Goal: Task Accomplishment & Management: Manage account settings

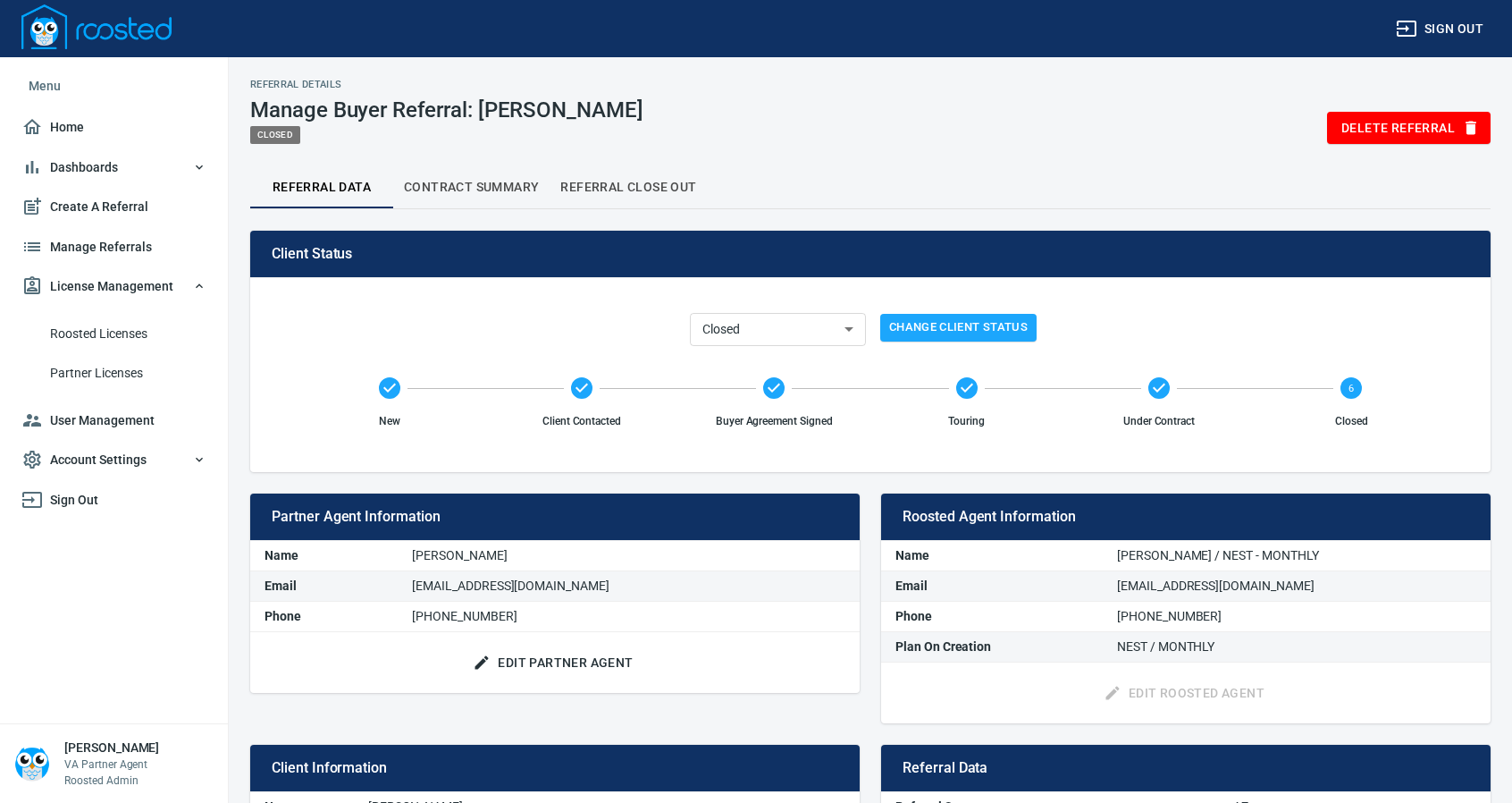
select select "closed"
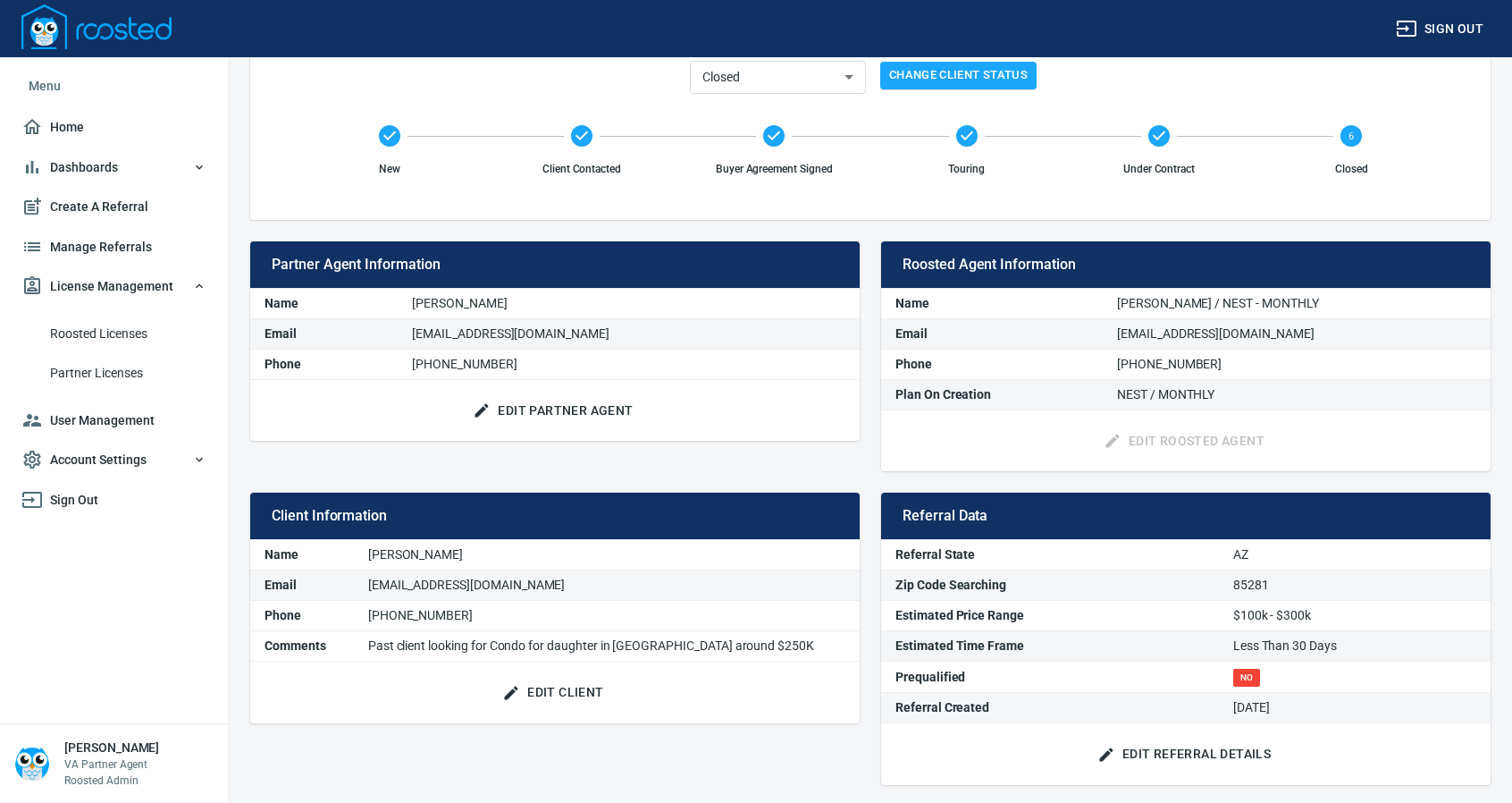
click at [109, 251] on span "Manage Referrals" at bounding box center [114, 247] width 185 height 22
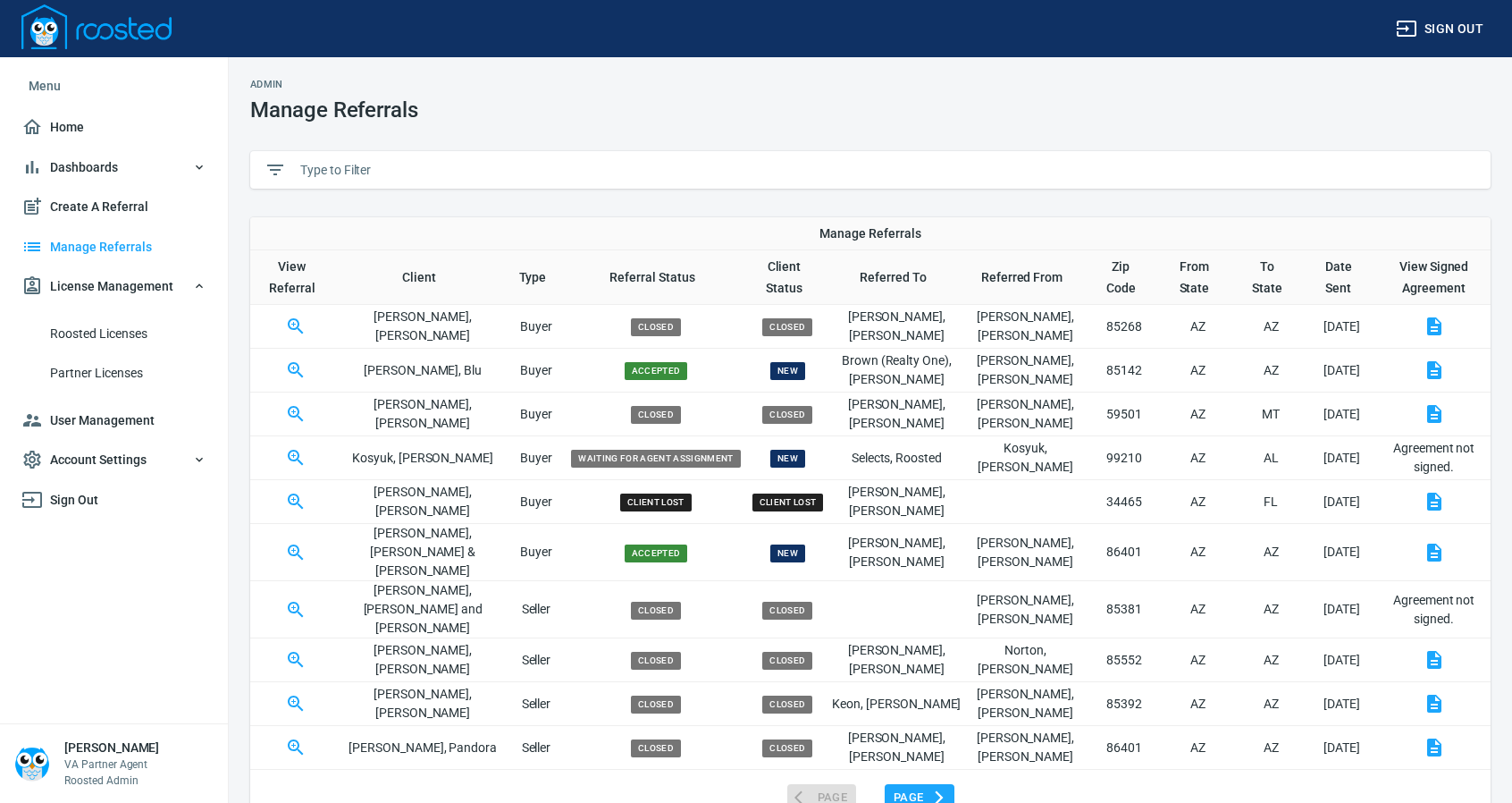
click at [348, 170] on input "text" at bounding box center [888, 169] width 1176 height 27
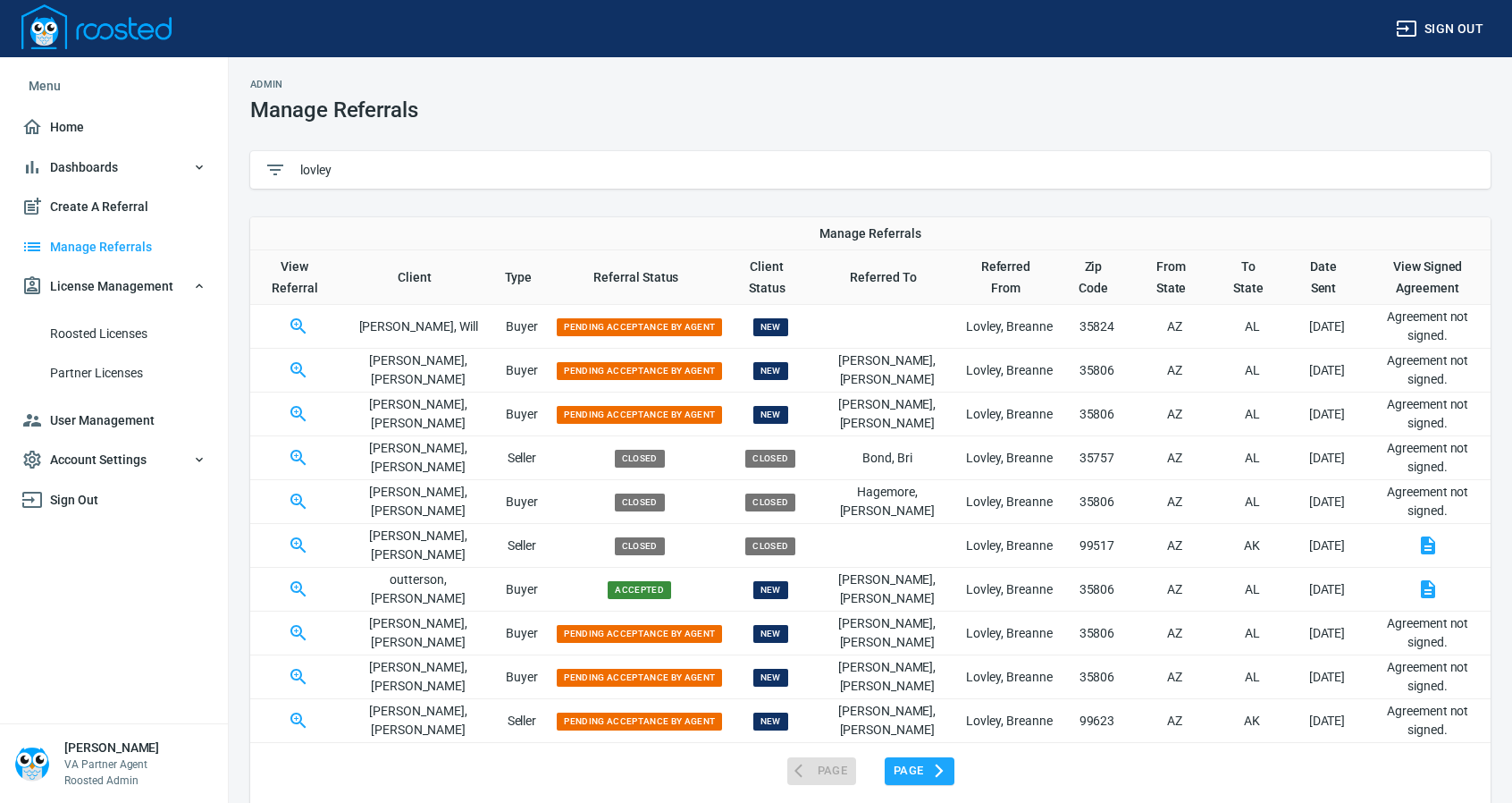
scroll to position [106, 0]
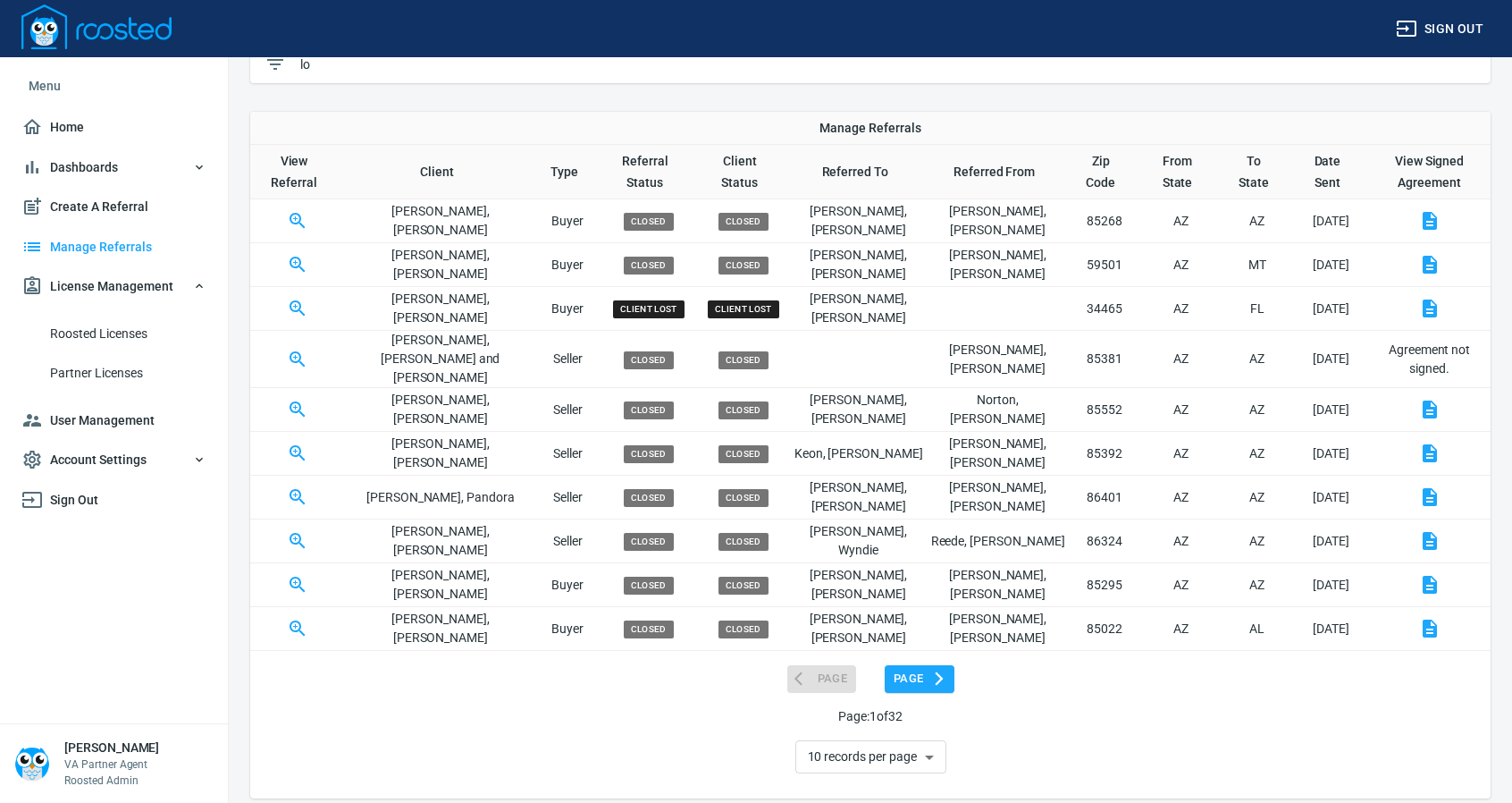
type input "l"
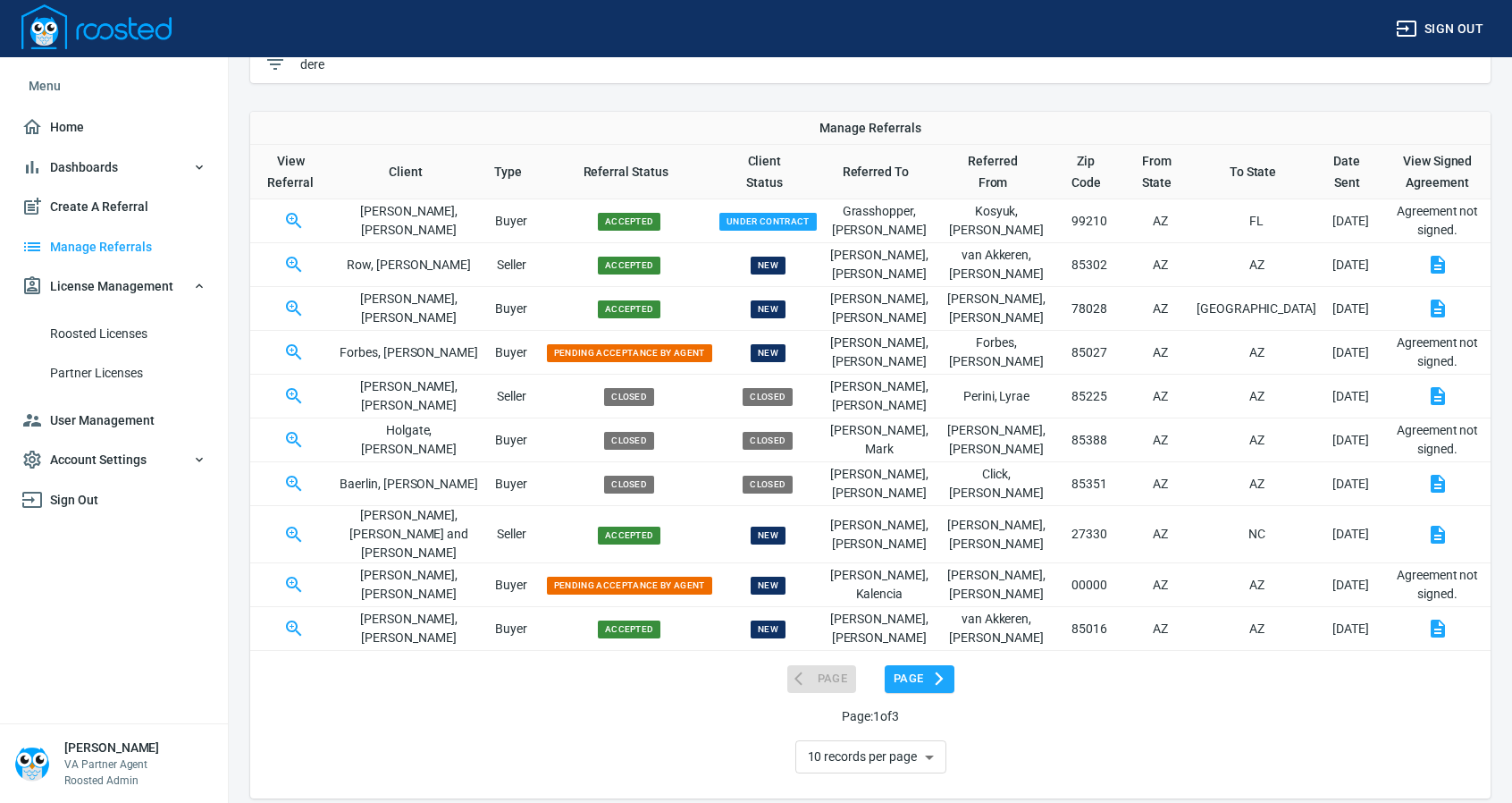
scroll to position [0, 0]
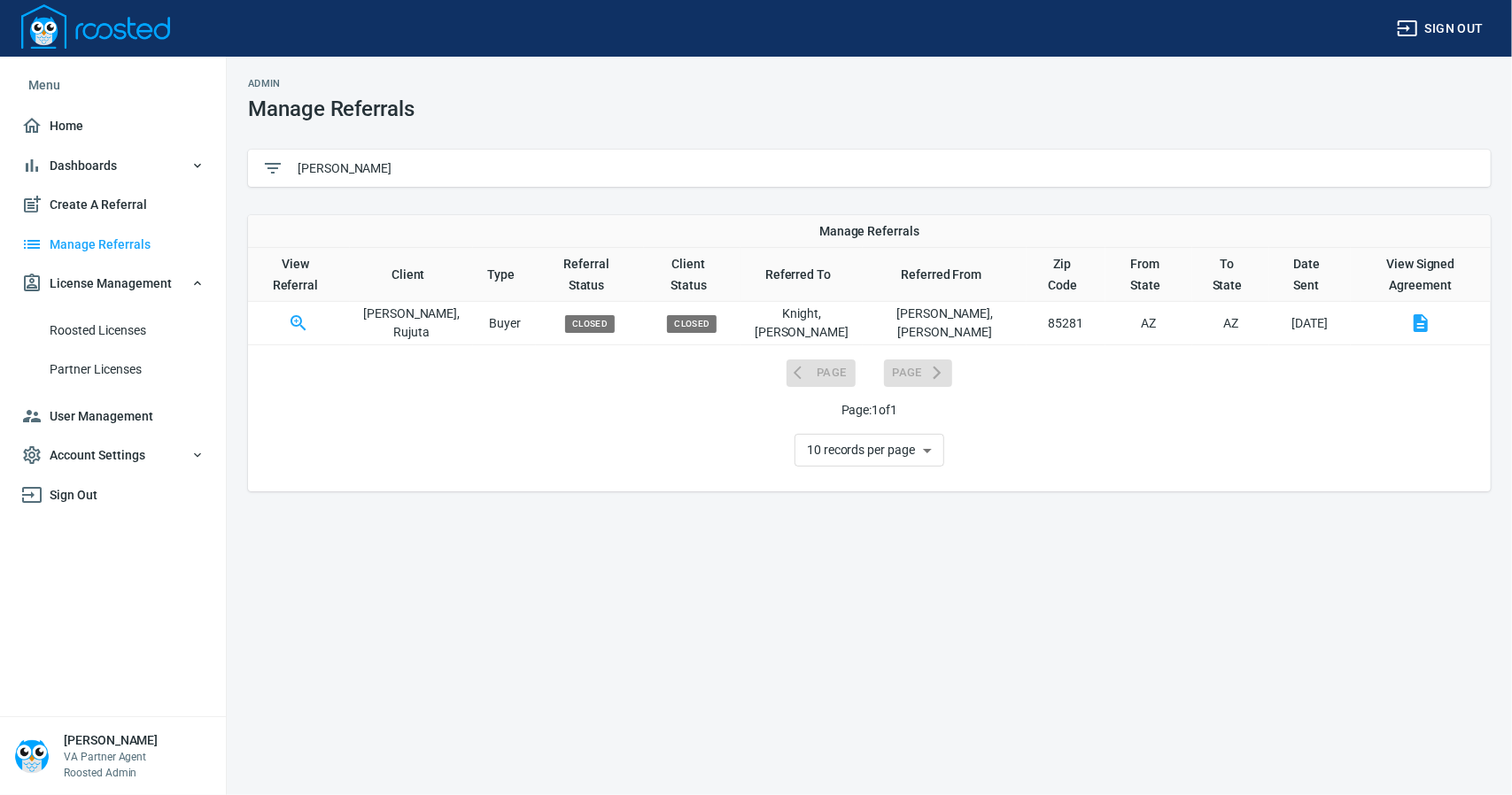
type input "[PERSON_NAME]"
click at [294, 312] on icon "button" at bounding box center [298, 322] width 21 height 21
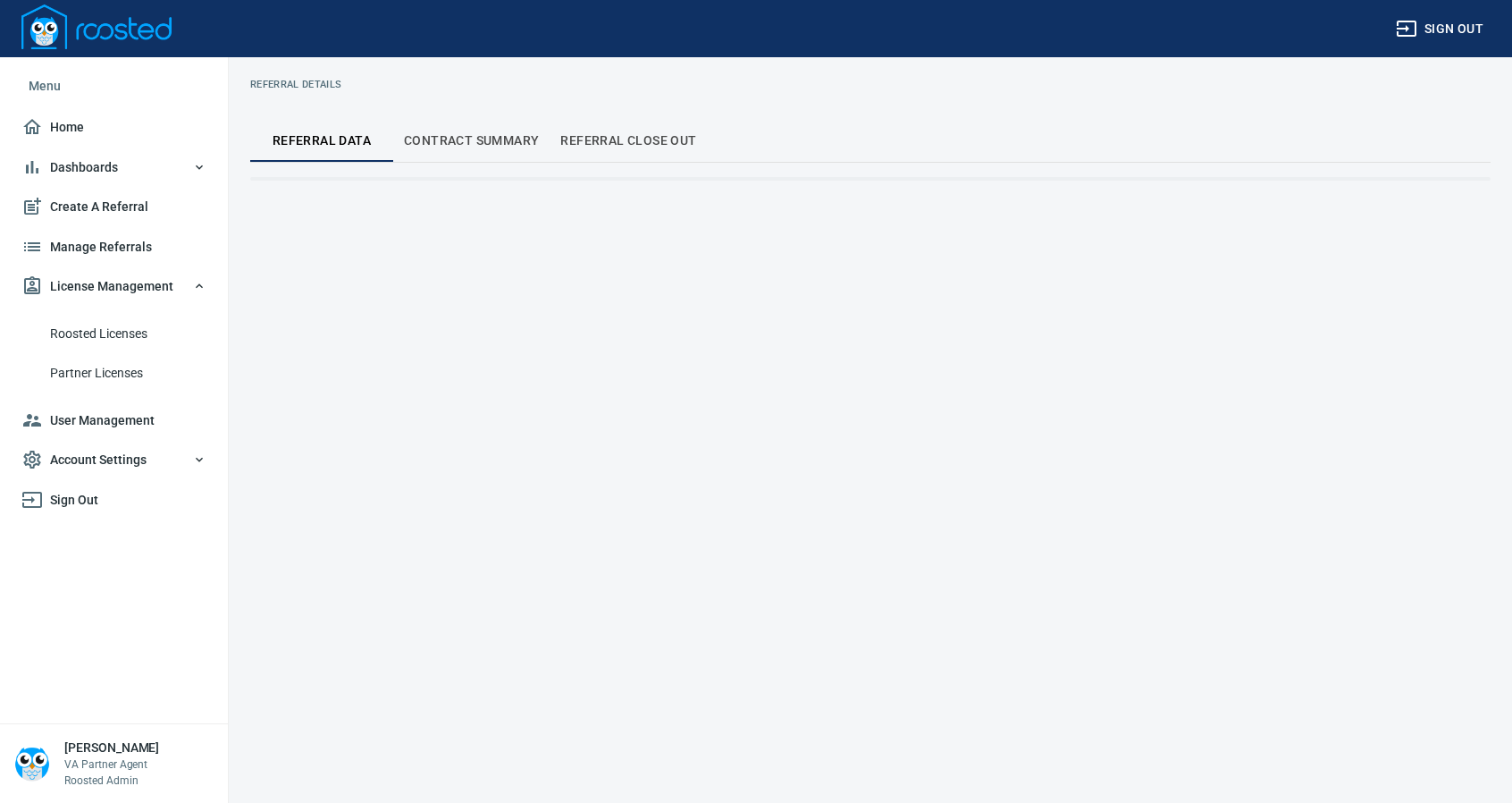
select select "closed"
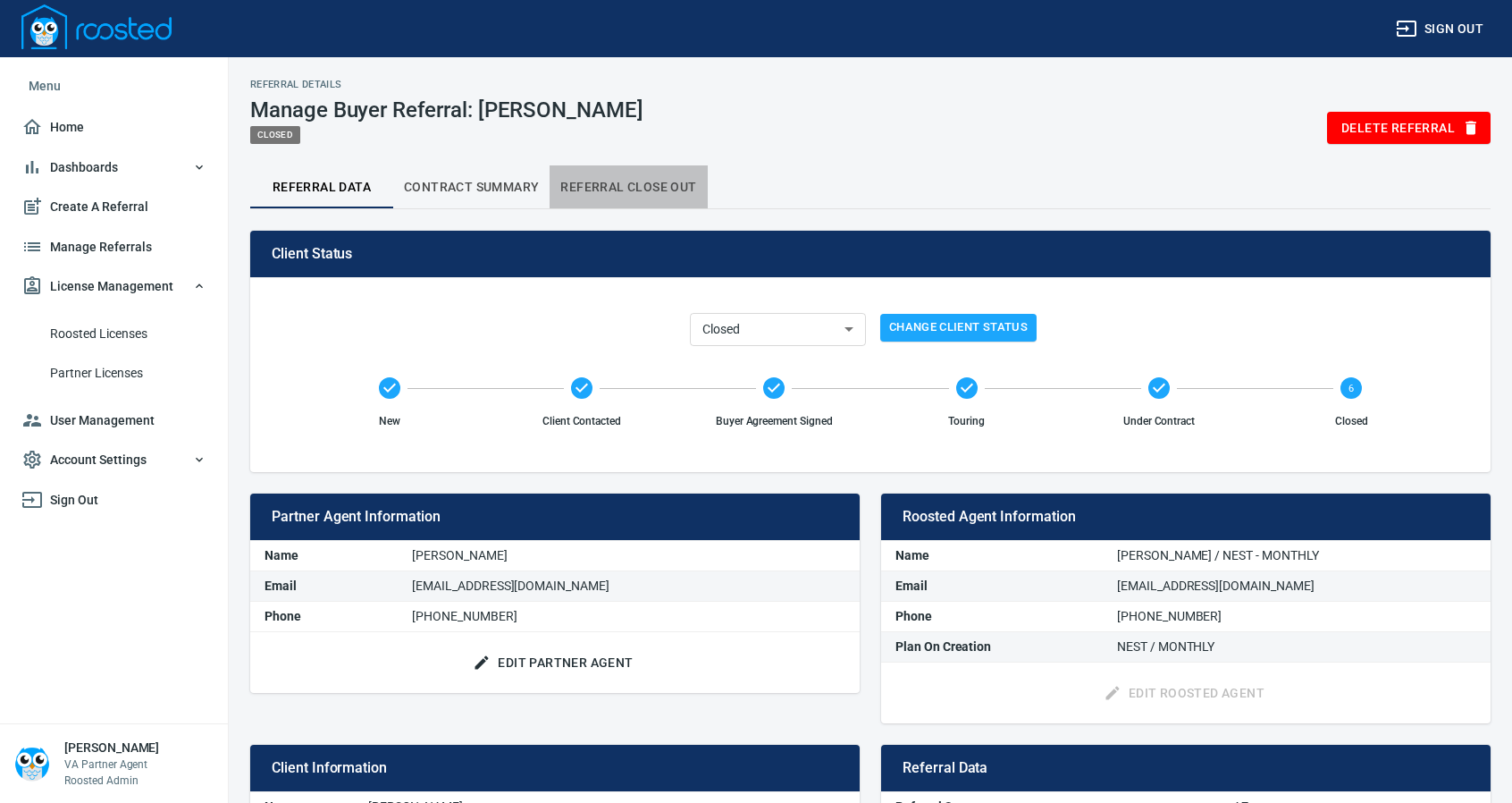
click at [610, 195] on span "Referral Close Out" at bounding box center [628, 187] width 136 height 22
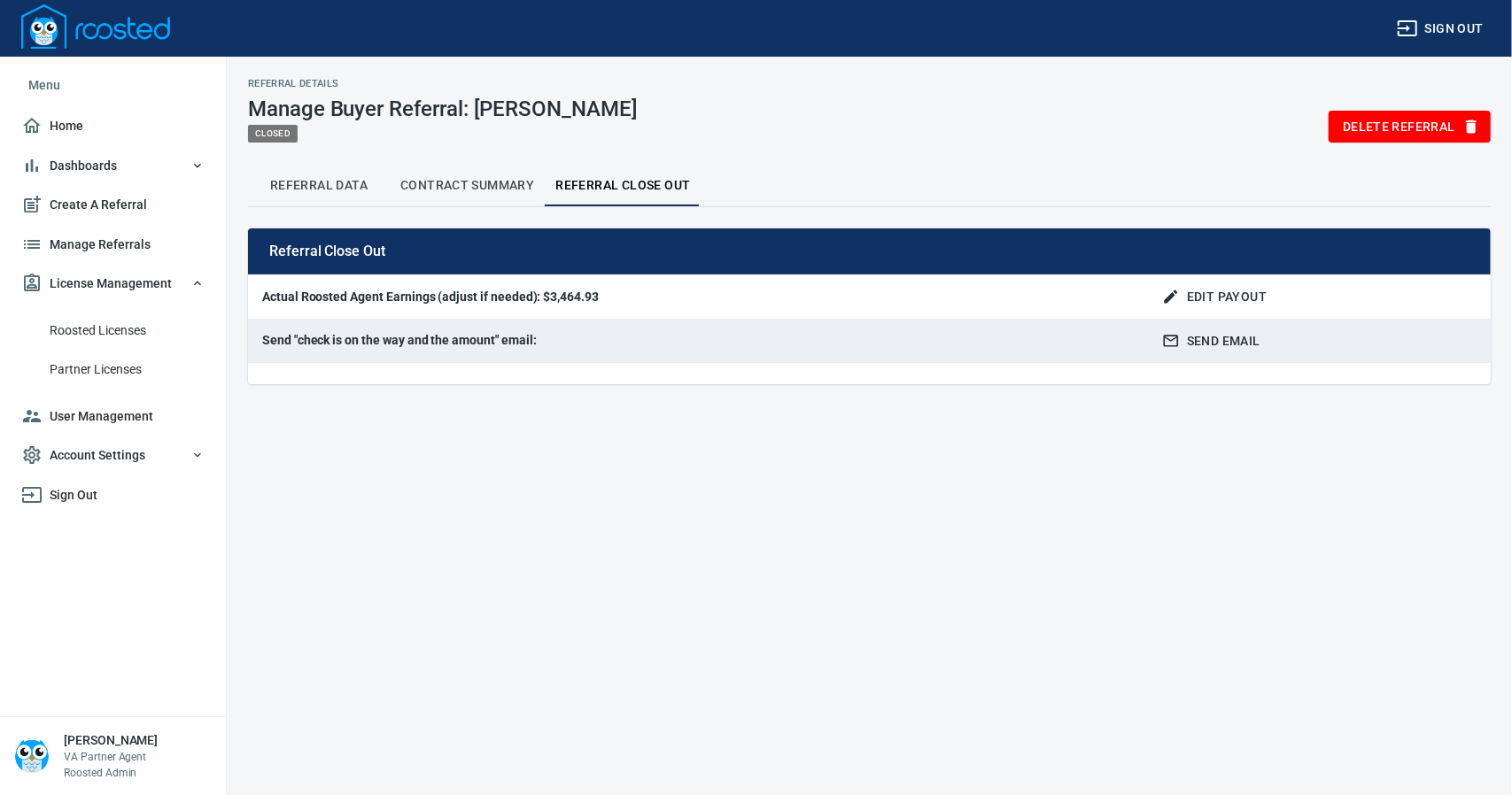
click at [1195, 347] on span "Send Email" at bounding box center [1213, 341] width 95 height 22
click at [461, 172] on button "Contract Summary" at bounding box center [466, 185] width 155 height 43
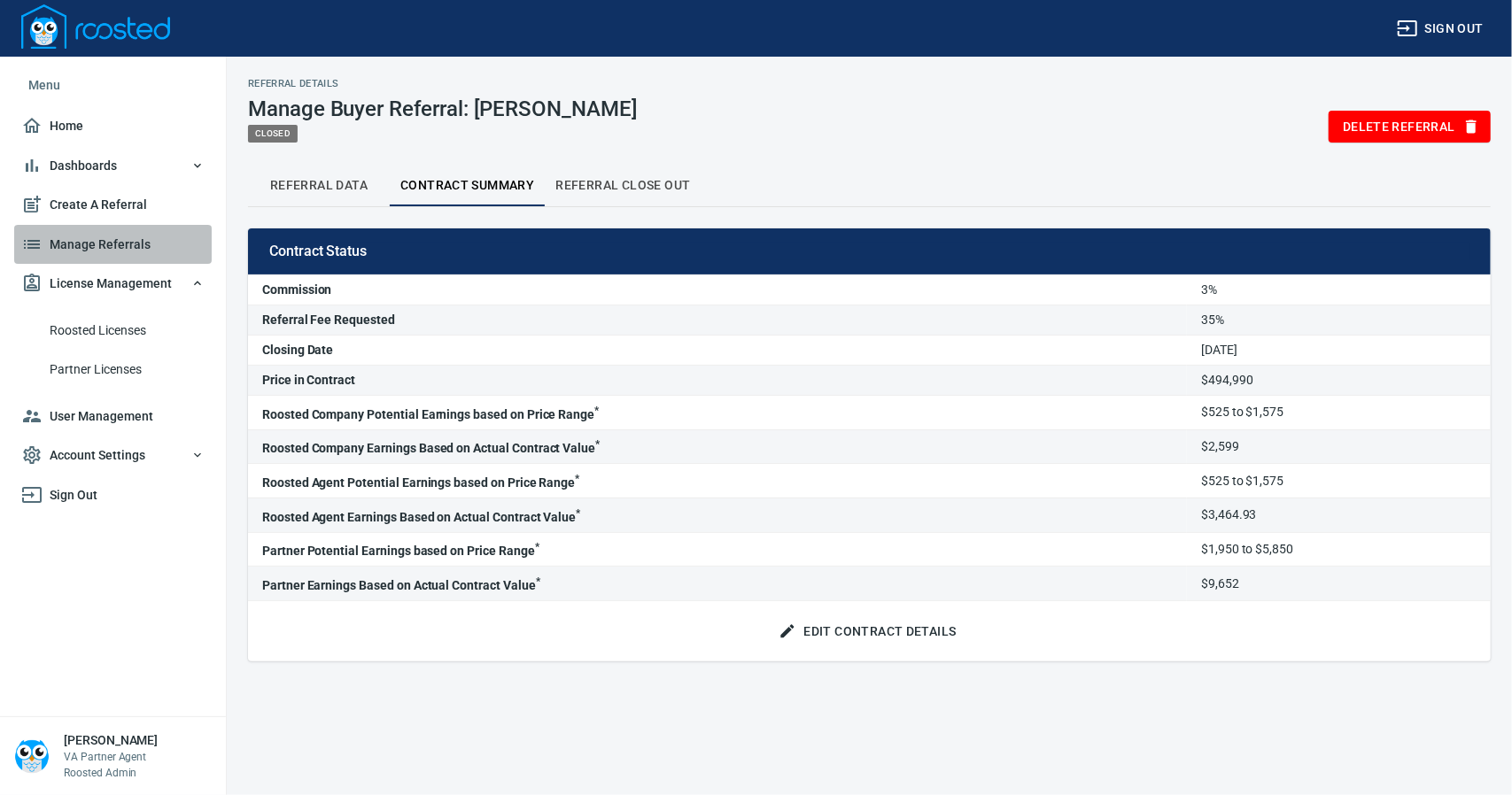
click at [116, 247] on span "Manage Referrals" at bounding box center [113, 245] width 184 height 22
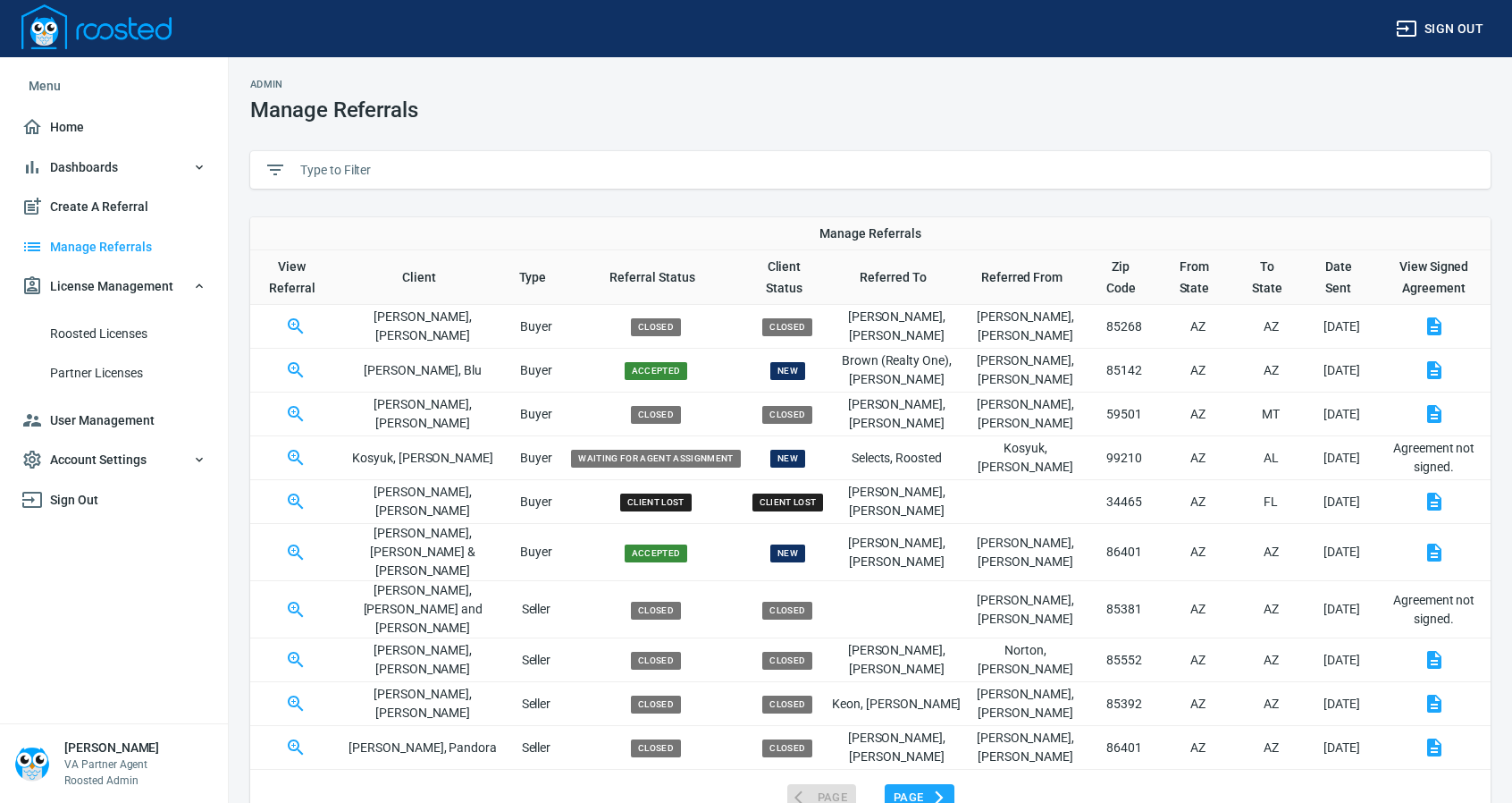
click at [404, 171] on input "text" at bounding box center [888, 169] width 1176 height 27
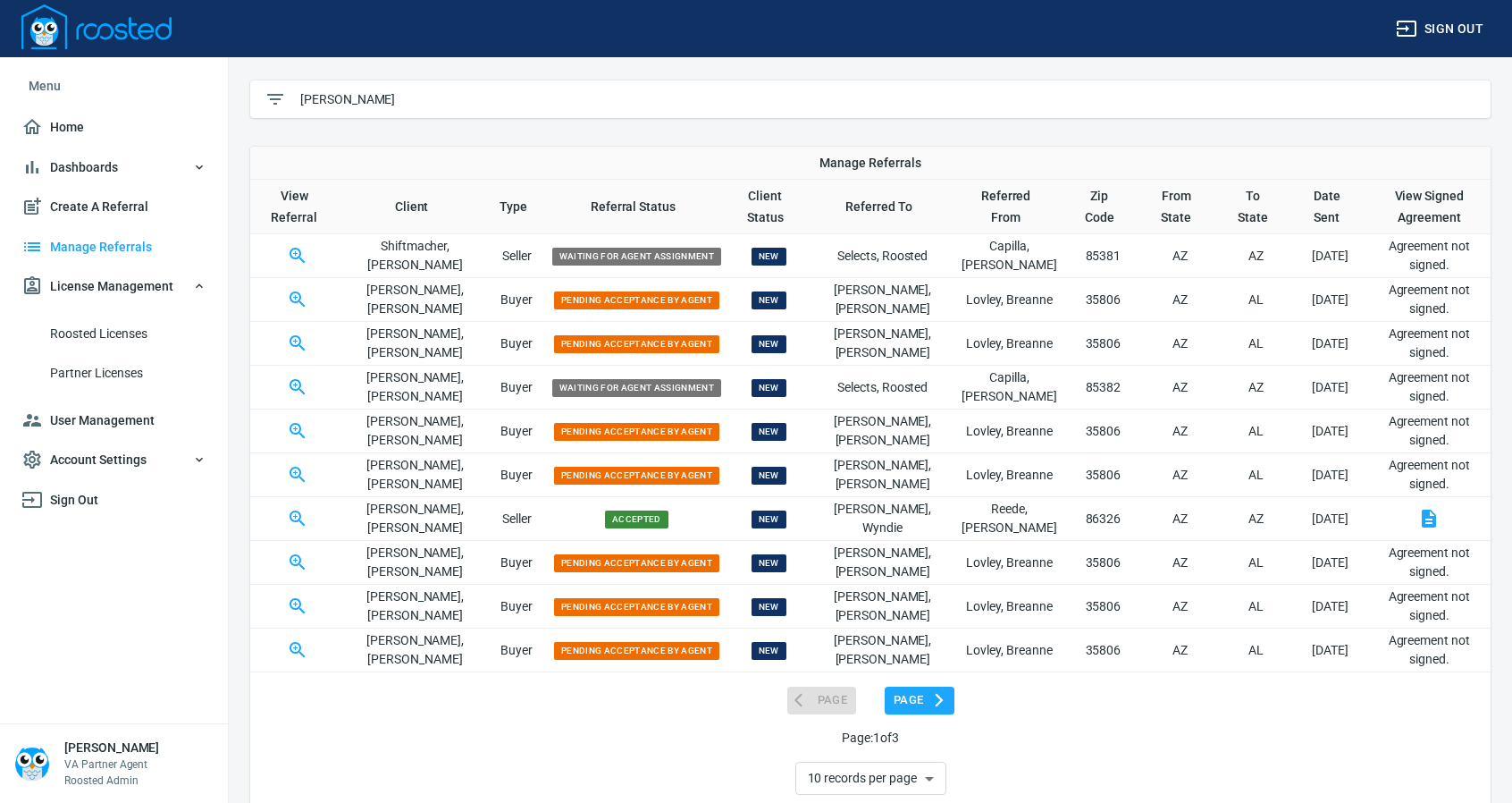
scroll to position [106, 0]
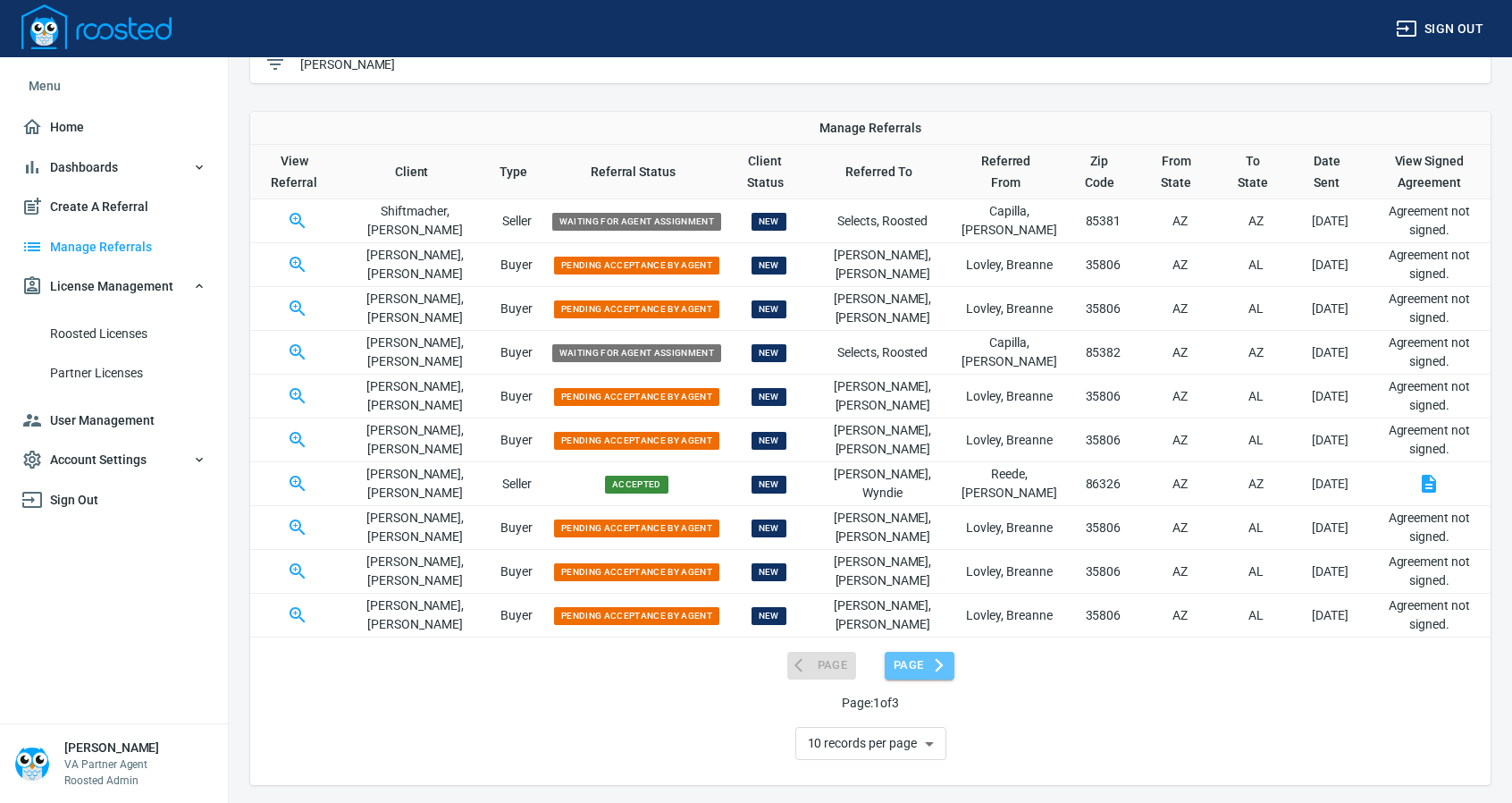
click at [907, 655] on span "Page" at bounding box center [919, 665] width 51 height 21
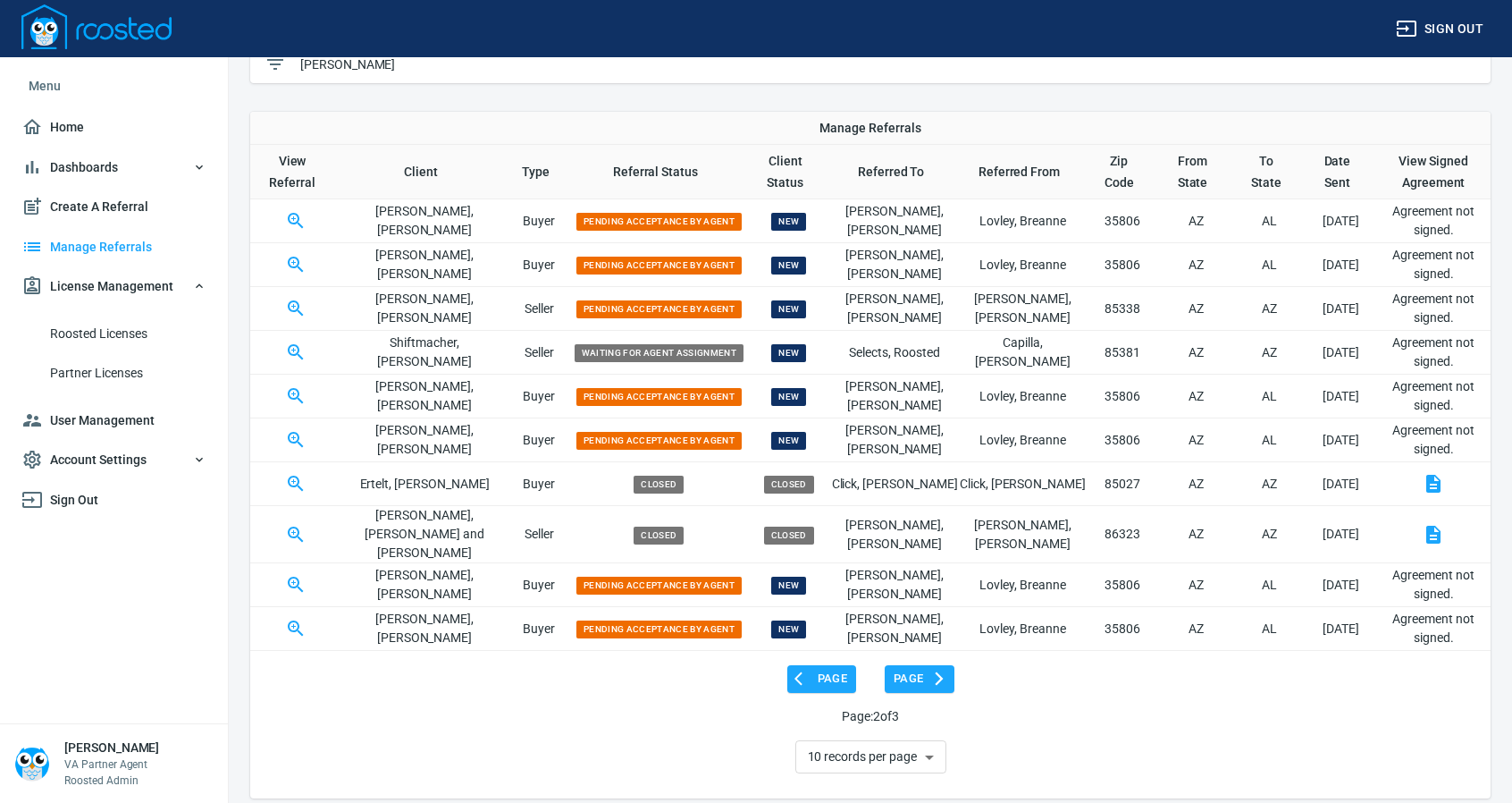
click at [616, 178] on th "Referral Status" at bounding box center [659, 172] width 176 height 54
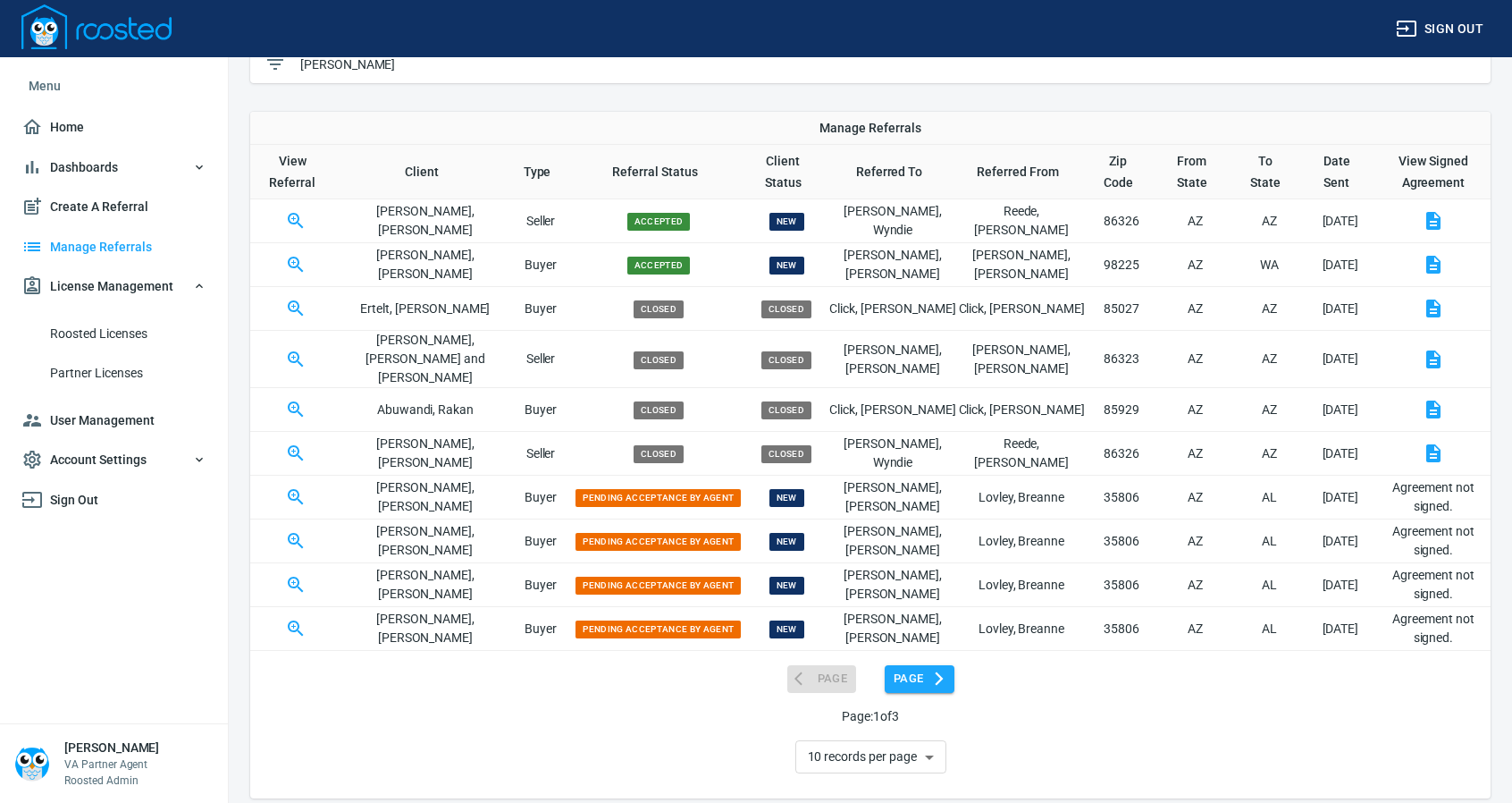
click at [908, 669] on span "Page" at bounding box center [919, 679] width 51 height 21
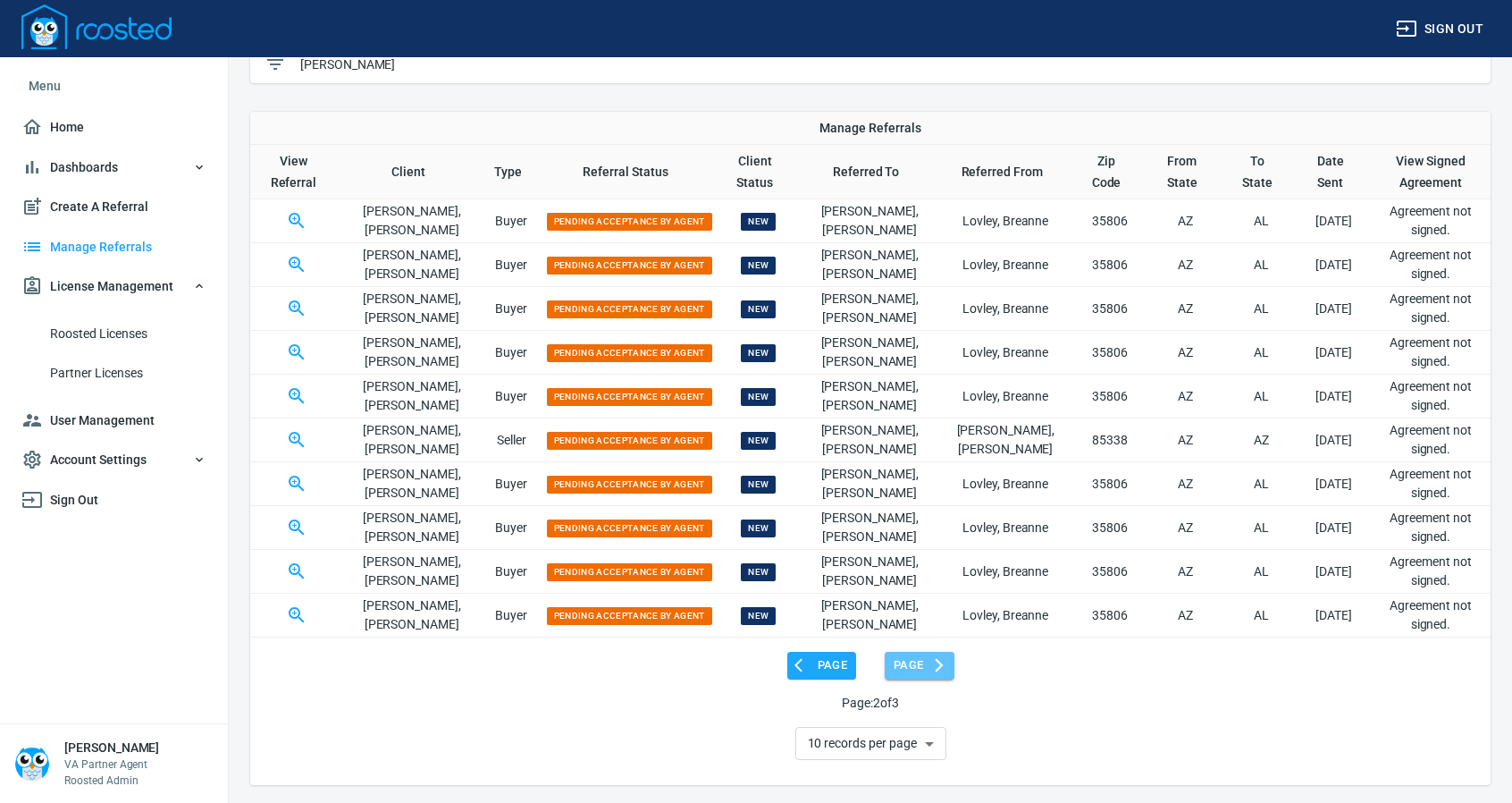
click at [908, 668] on span "Page" at bounding box center [919, 665] width 51 height 21
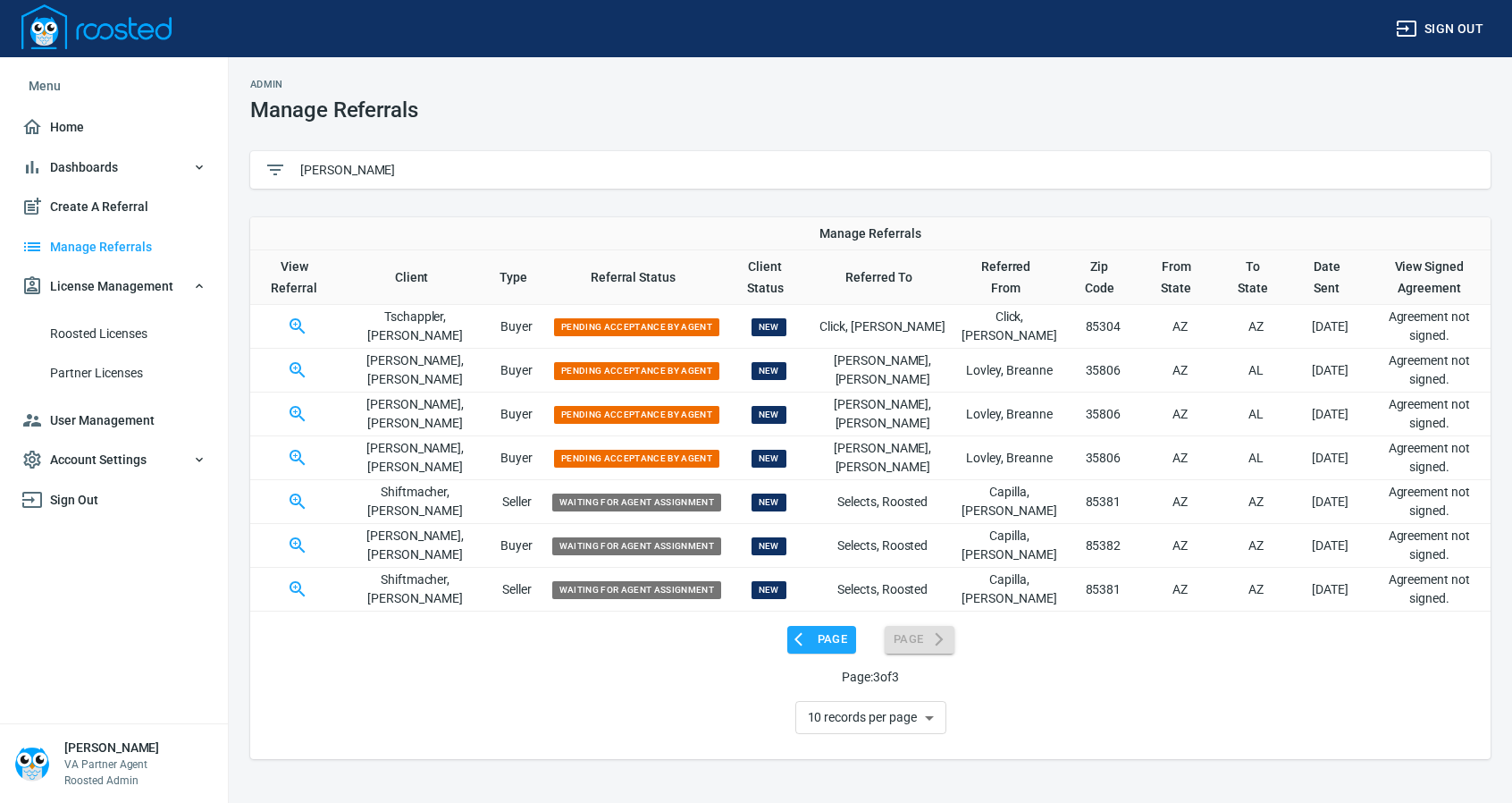
scroll to position [0, 0]
click at [822, 621] on div "Page Page Page: 3 of 3 10 records per page 20 records per page 30 records per p…" at bounding box center [877, 674] width 1254 height 126
click at [822, 636] on span "Page" at bounding box center [828, 640] width 51 height 21
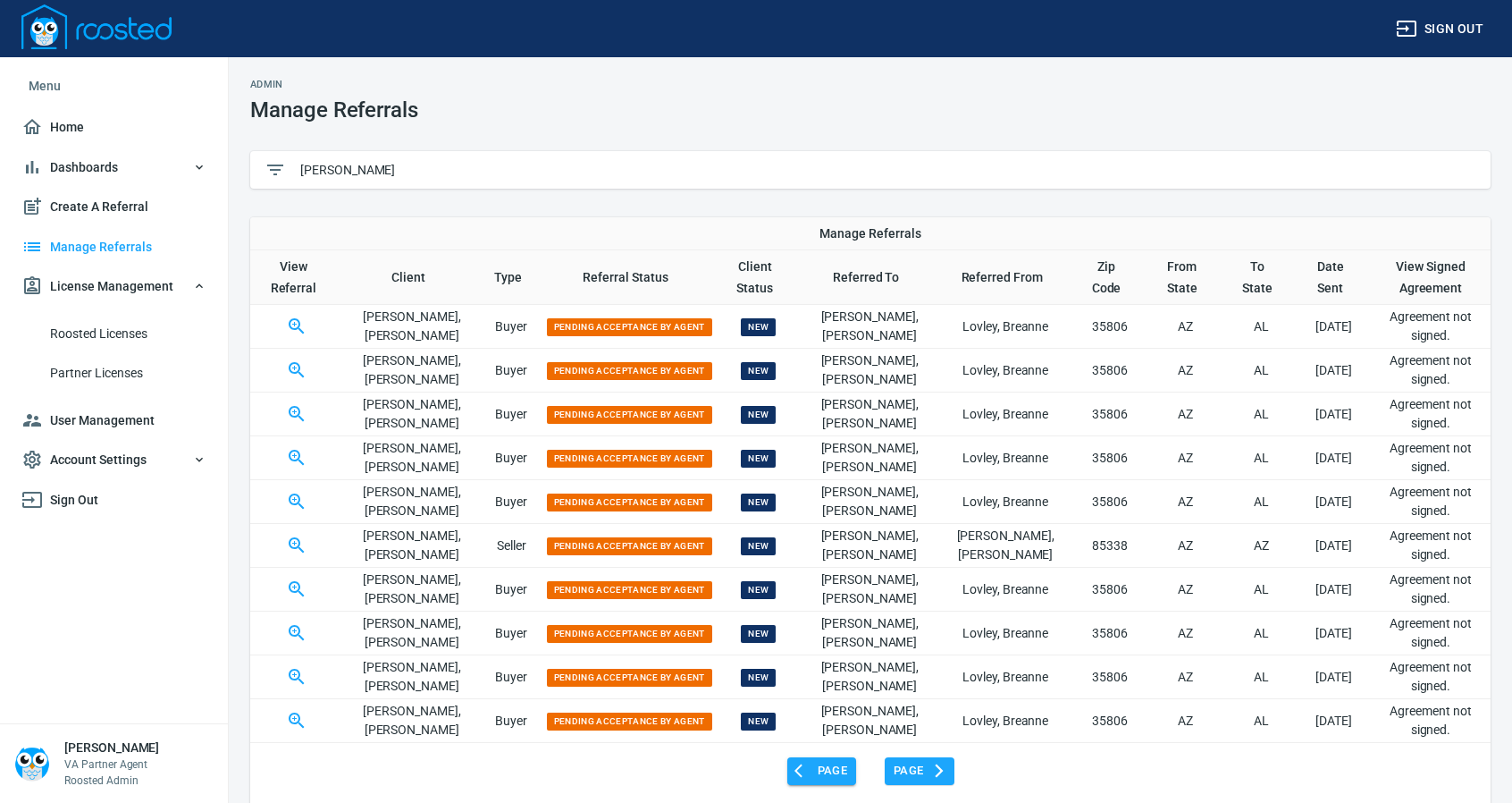
click at [822, 636] on p "[PERSON_NAME]" at bounding box center [869, 633] width 136 height 37
click at [815, 768] on span "Page" at bounding box center [821, 771] width 51 height 21
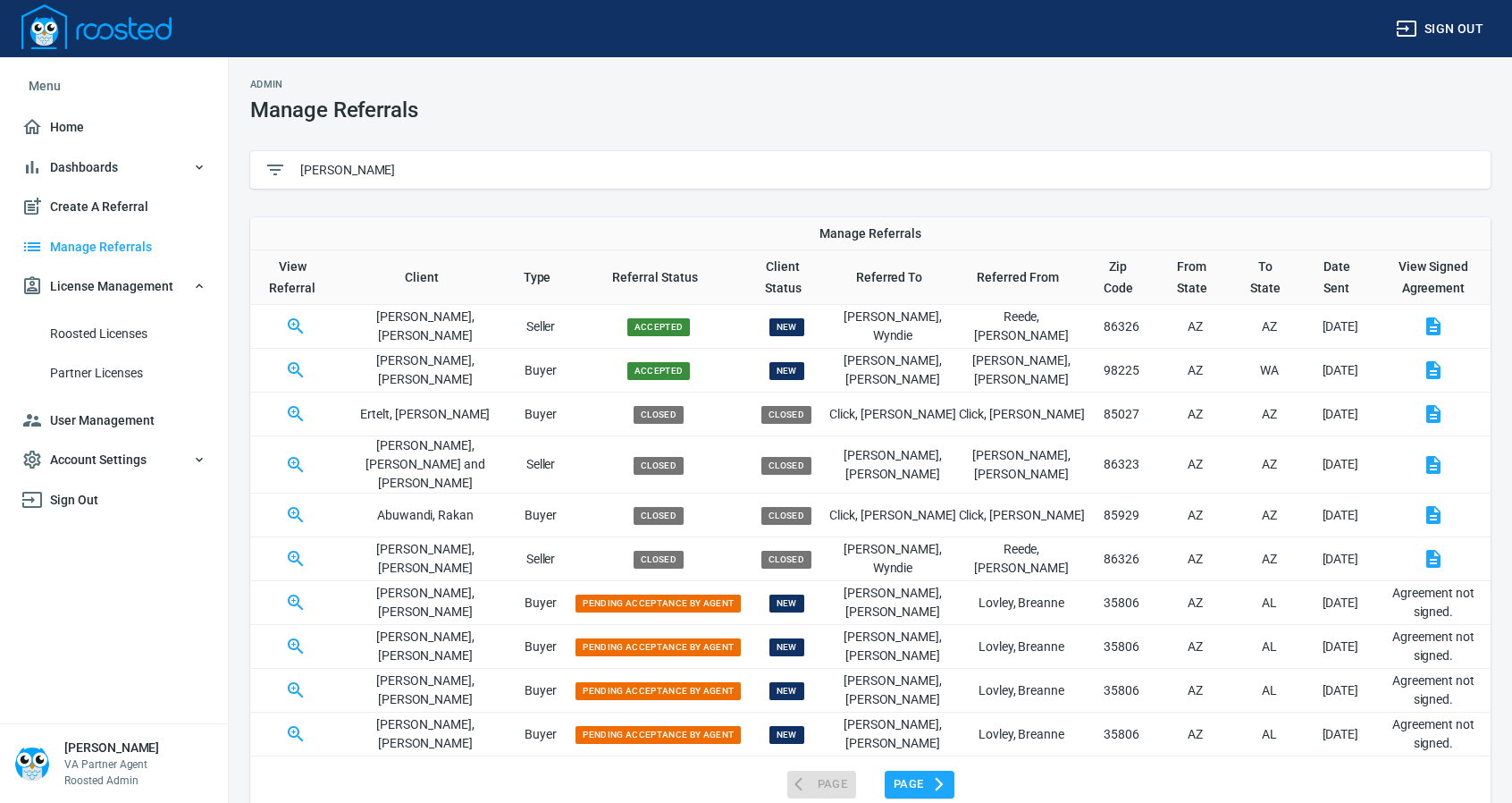
drag, startPoint x: 353, startPoint y: 168, endPoint x: 243, endPoint y: 180, distance: 110.7
click at [243, 180] on div "Admin Manage Referrals [PERSON_NAME] Referrals View Referral Client Type Referr…" at bounding box center [871, 491] width 1284 height 869
click at [332, 168] on input "[PERSON_NAME]" at bounding box center [888, 169] width 1176 height 27
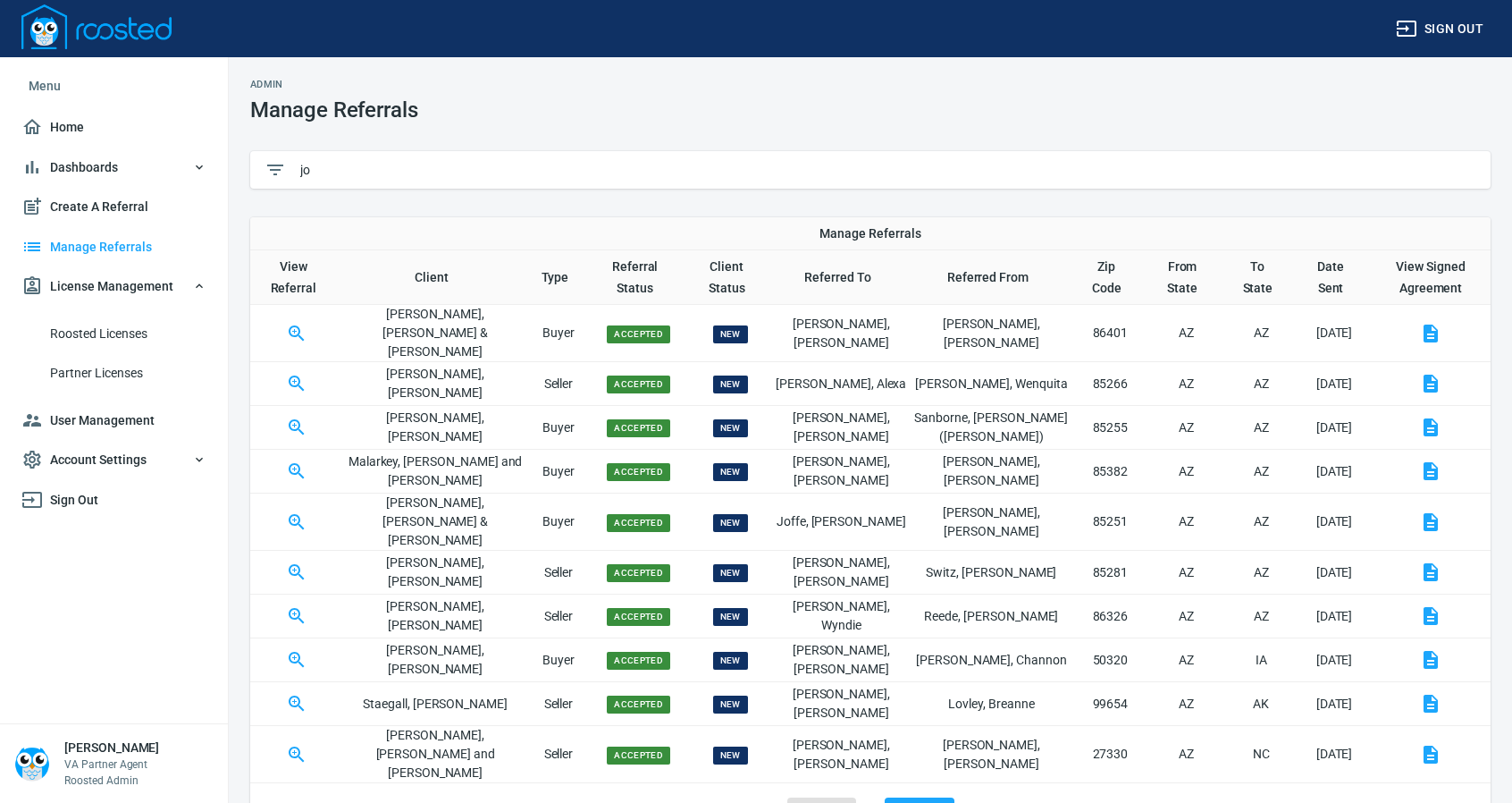
type input "j"
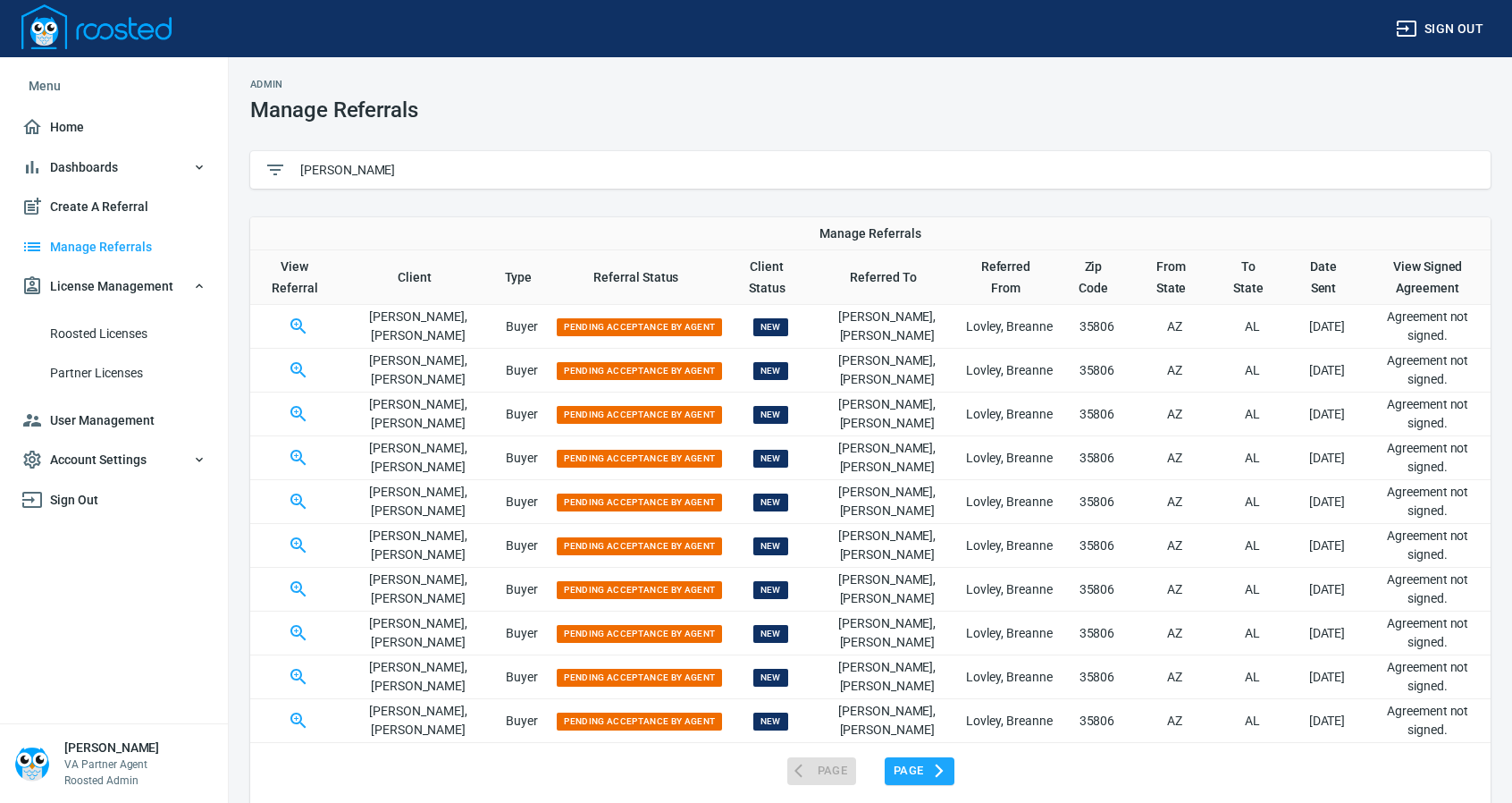
type input "[PERSON_NAME]"
click at [587, 274] on th "Referral Status" at bounding box center [639, 277] width 172 height 54
click at [587, 277] on th "Referral Status" at bounding box center [639, 277] width 172 height 54
click at [915, 766] on span "Page" at bounding box center [919, 771] width 51 height 21
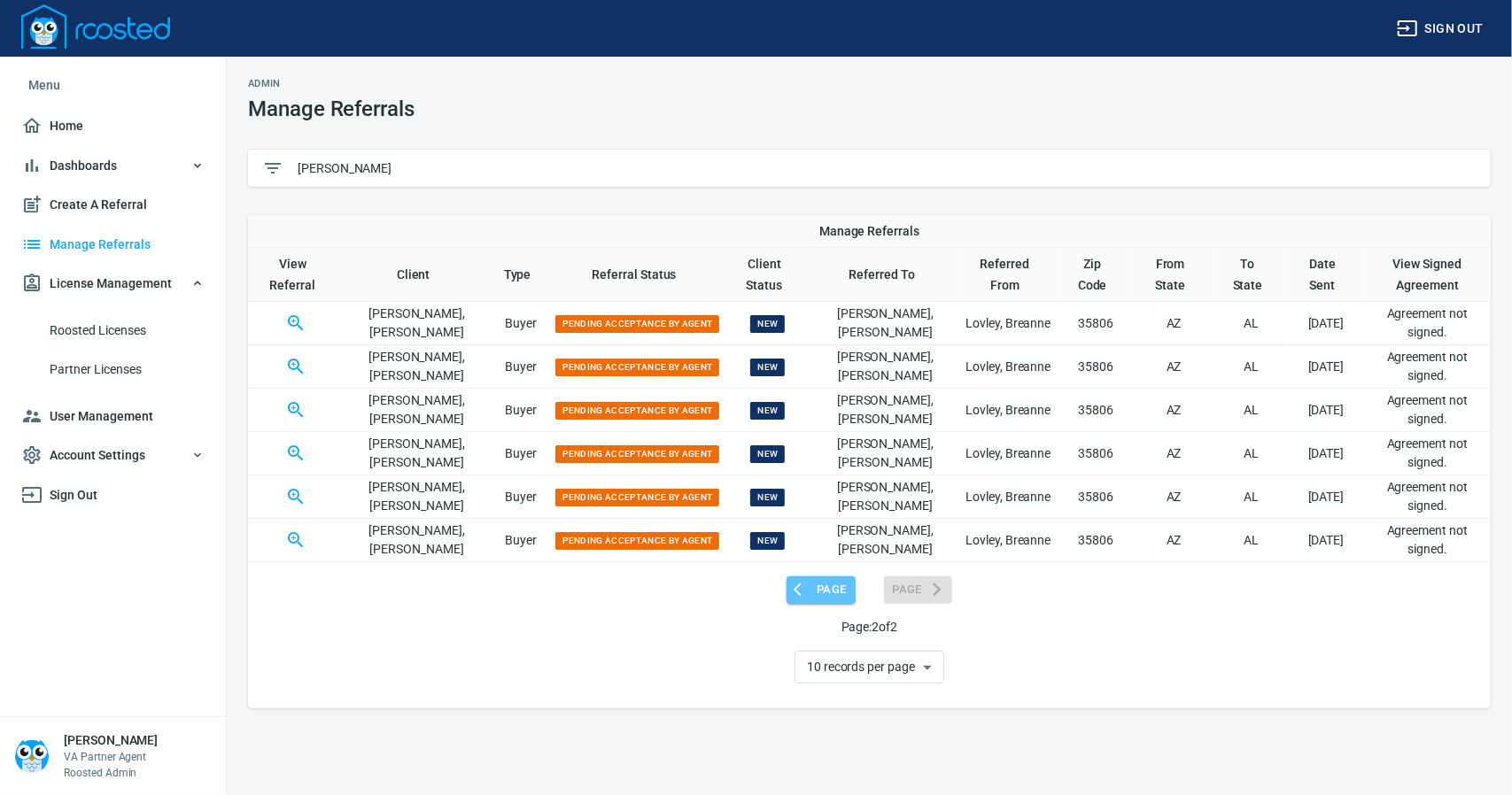
click at [813, 582] on span "Page" at bounding box center [820, 590] width 51 height 20
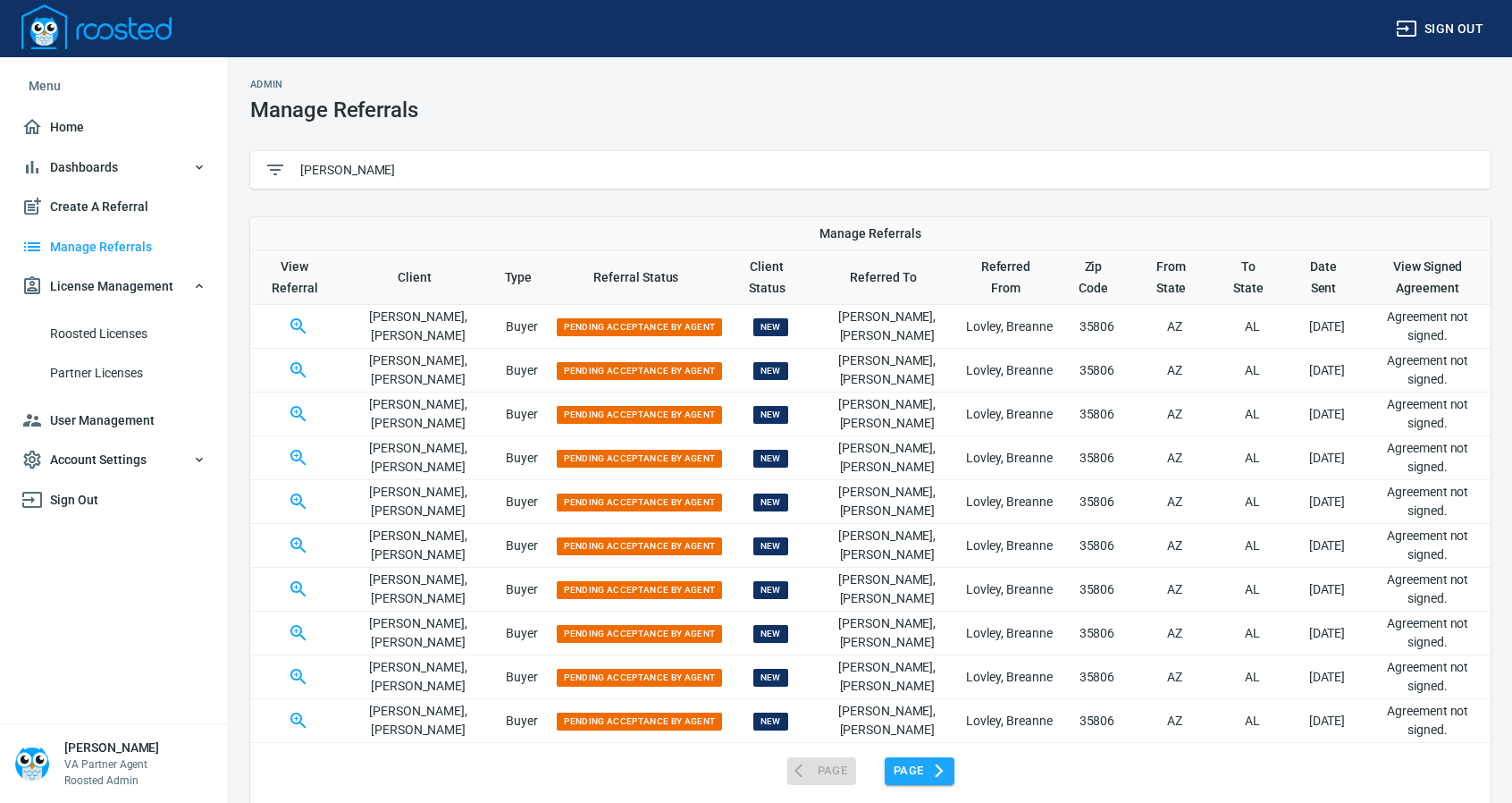
click at [918, 779] on button "Page" at bounding box center [920, 771] width 70 height 28
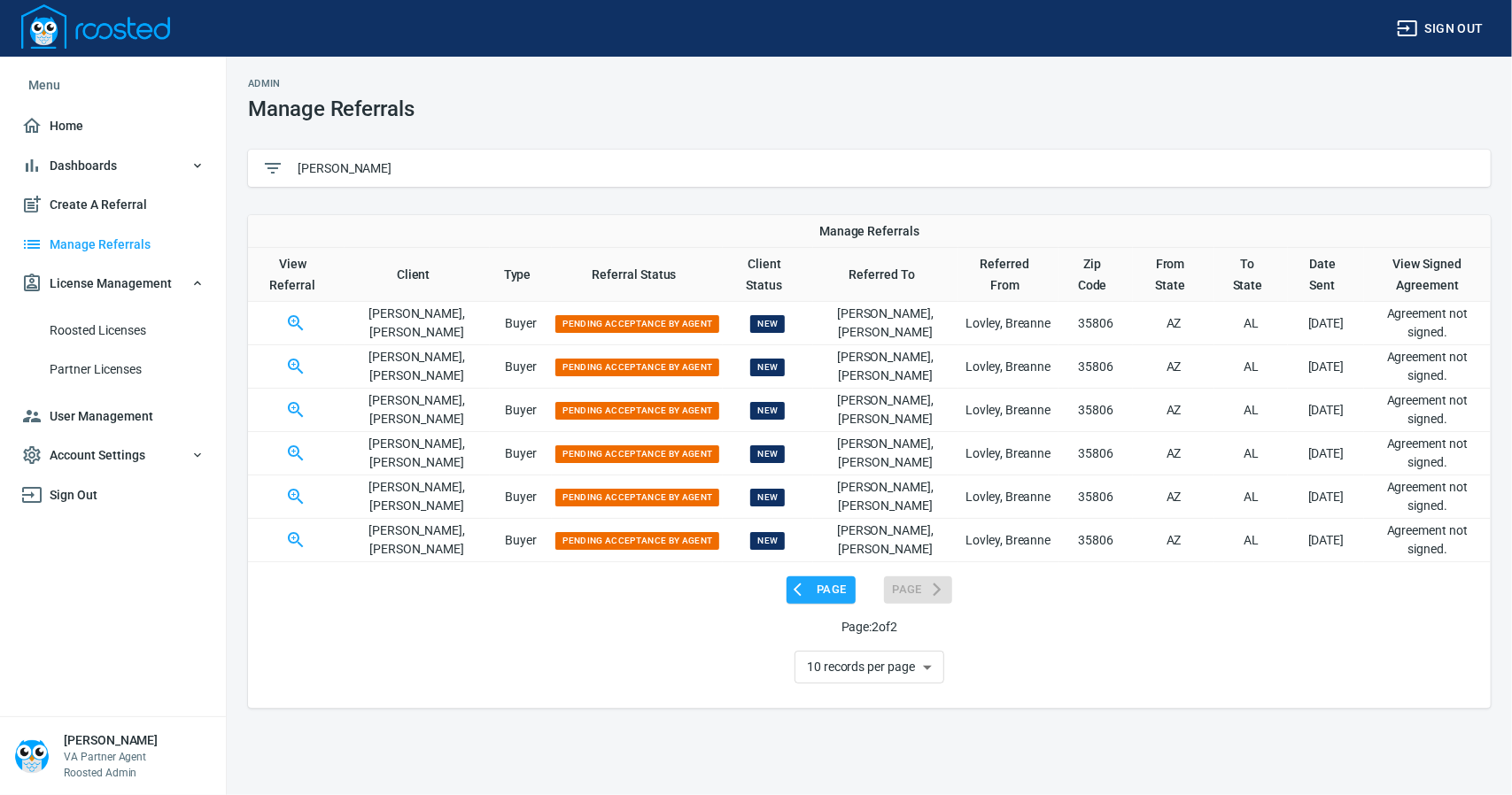
click at [813, 601] on div "Page Page Page: 2 of 2 10 records per page 20 records per page 30 records per p…" at bounding box center [869, 625] width 1242 height 125
click at [814, 596] on span "Page" at bounding box center [820, 590] width 51 height 20
